Goal: Information Seeking & Learning: Compare options

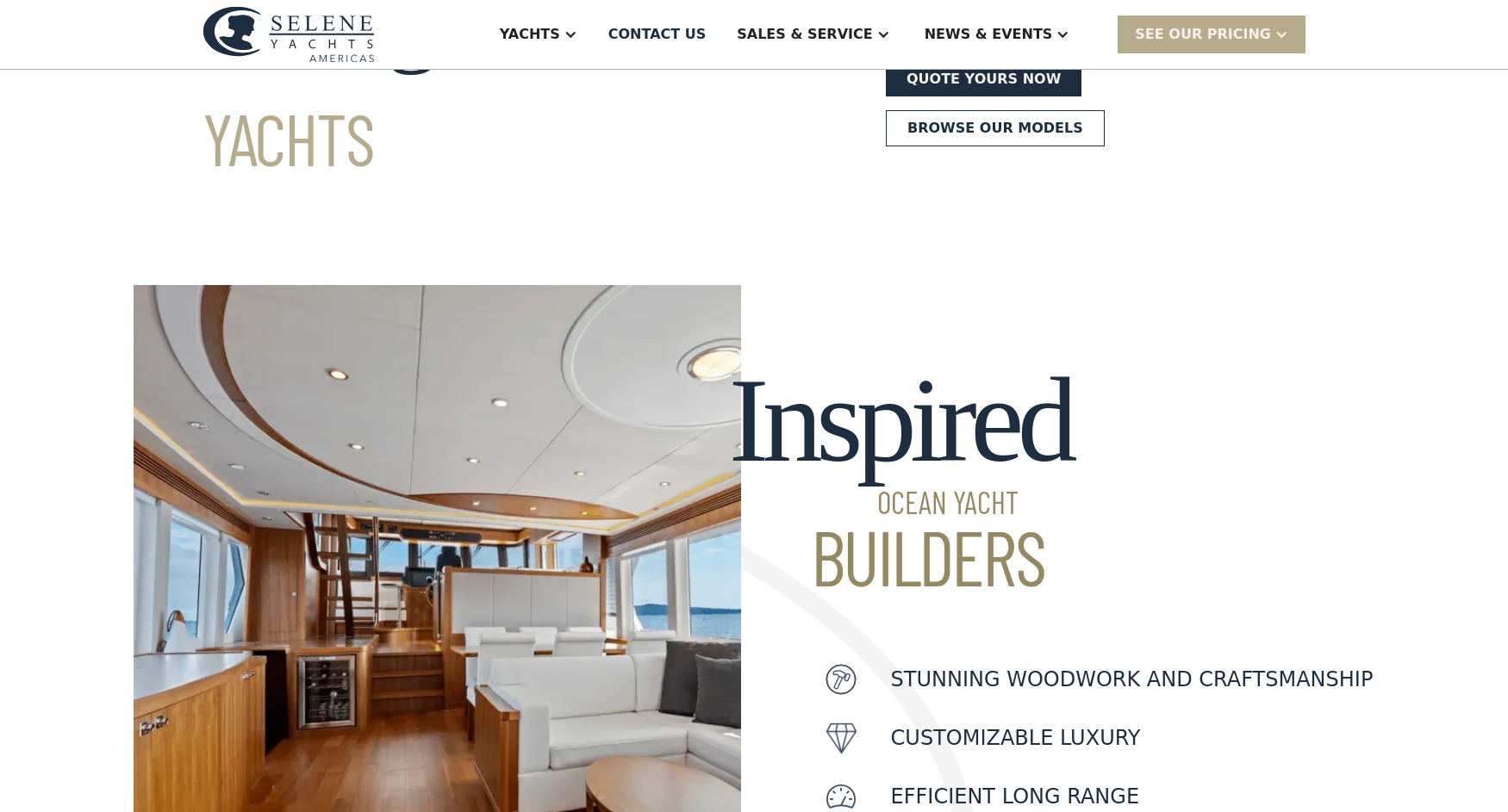
scroll to position [287, 0]
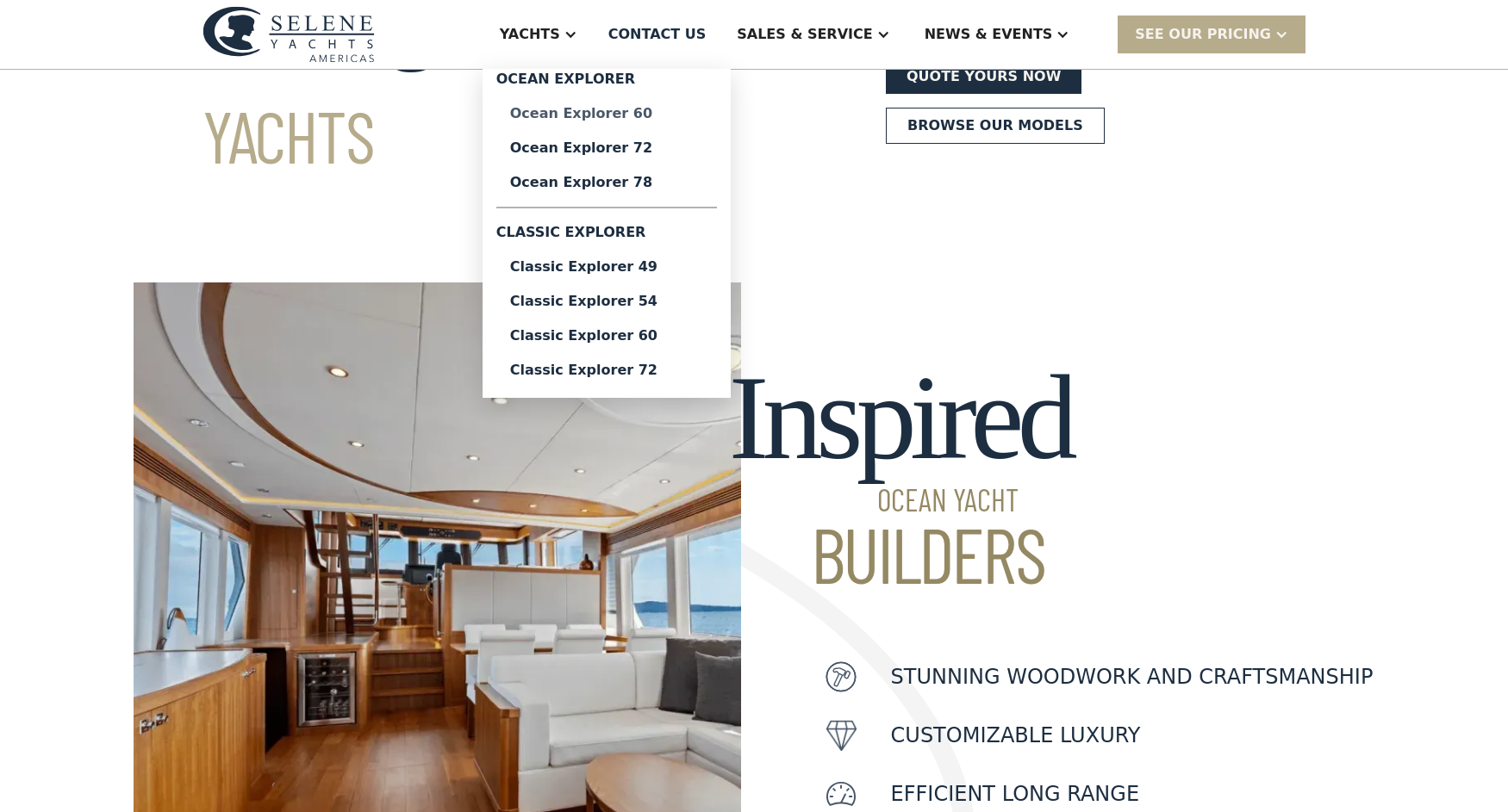
click at [633, 107] on div "Ocean Explorer 60" at bounding box center [607, 113] width 193 height 14
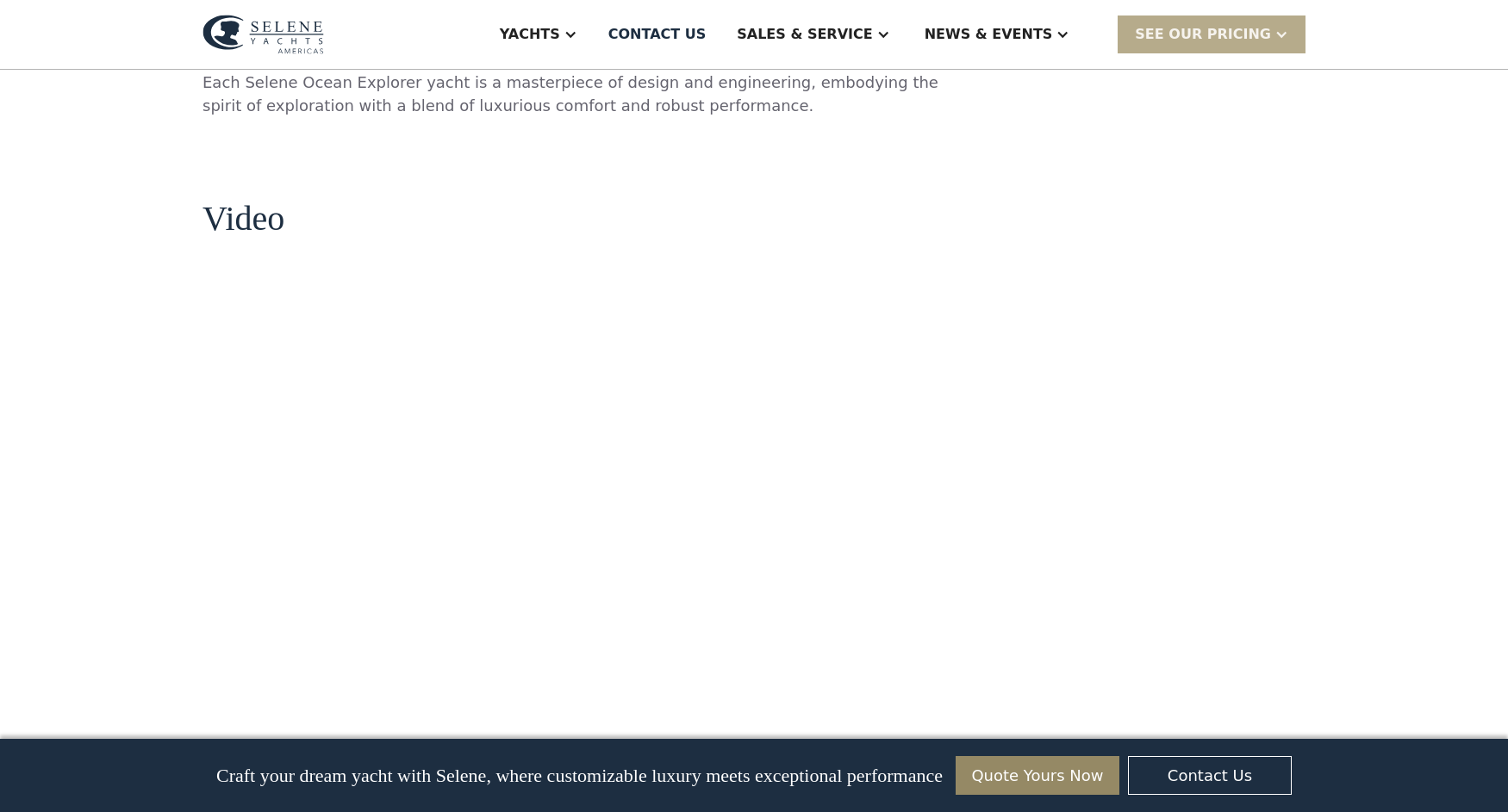
scroll to position [1993, 0]
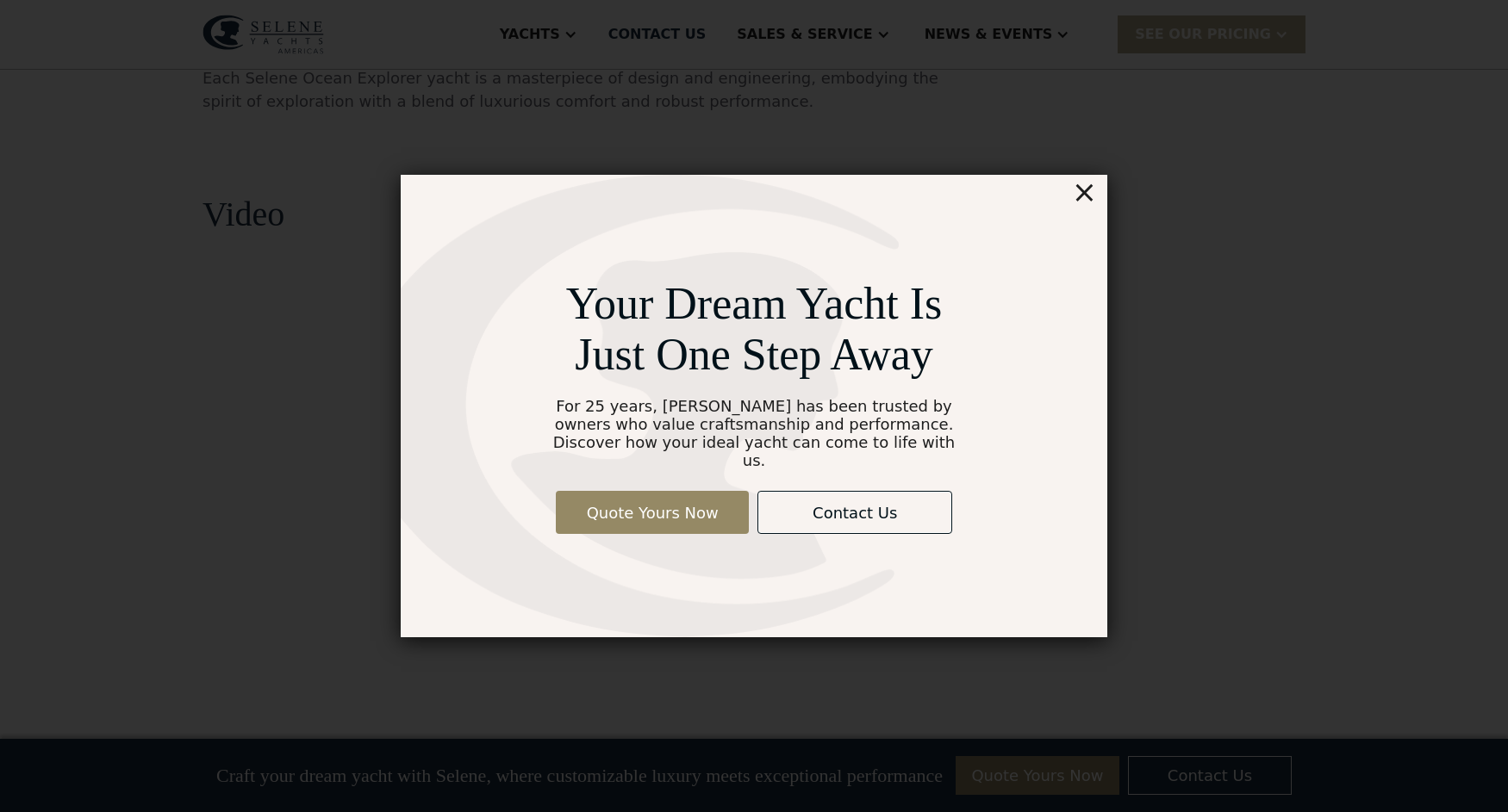
click at [1090, 200] on div "×" at bounding box center [1085, 192] width 25 height 34
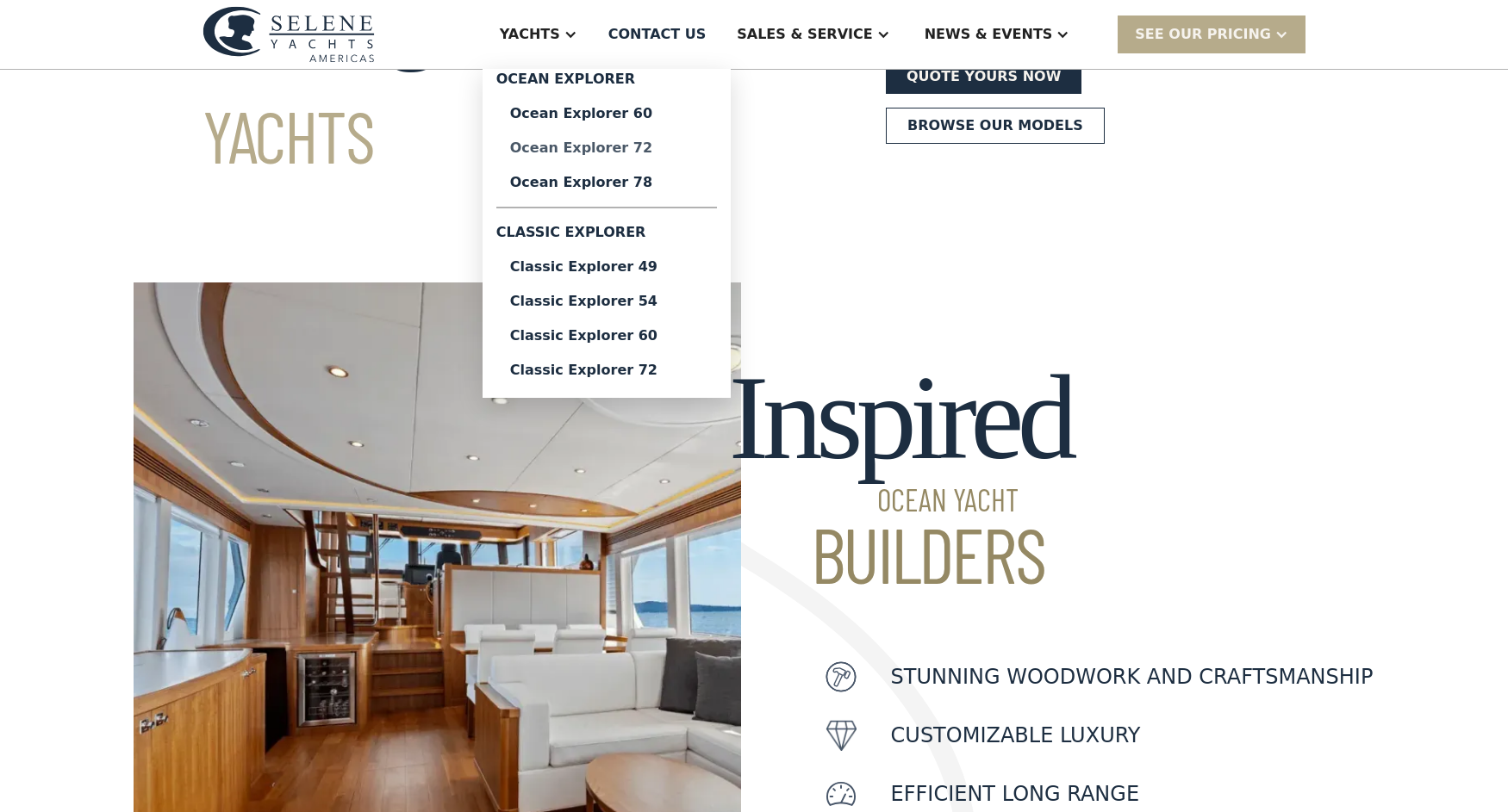
click at [645, 149] on div "Ocean Explorer 72" at bounding box center [607, 148] width 193 height 14
click at [669, 341] on div "Classic Explorer 60" at bounding box center [607, 335] width 193 height 14
